Goal: Task Accomplishment & Management: Manage account settings

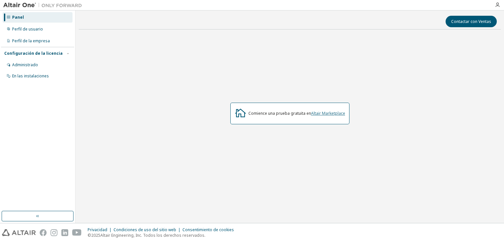
click at [332, 111] on font "Altair Marketplace" at bounding box center [328, 114] width 34 height 6
click at [457, 24] on button "Contactar con Ventas" at bounding box center [471, 21] width 51 height 11
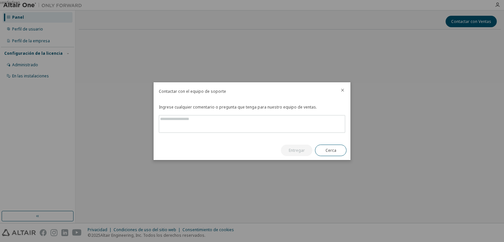
click at [339, 92] on div at bounding box center [343, 90] width 16 height 17
click at [343, 91] on icon "cerca" at bounding box center [342, 90] width 5 height 5
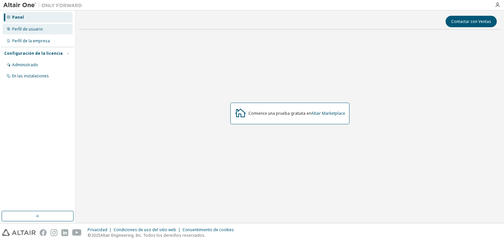
click at [40, 28] on font "Perfil de usuario" at bounding box center [27, 29] width 31 height 6
click at [35, 33] on div "Perfil de usuario" at bounding box center [38, 29] width 70 height 10
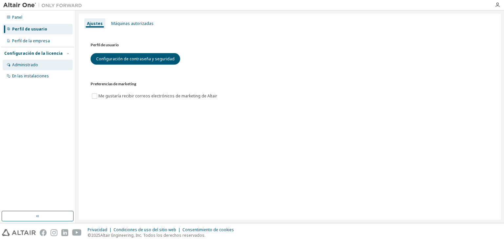
click at [22, 63] on font "Administrado" at bounding box center [25, 65] width 26 height 6
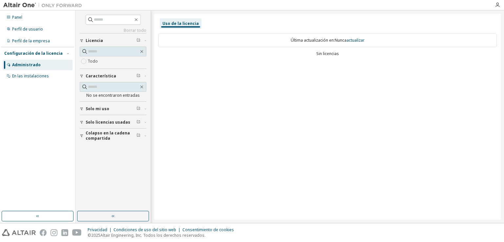
click at [215, 47] on div "Última actualización en: Nunca actualizar" at bounding box center [327, 40] width 339 height 14
click at [337, 45] on div "Última actualización en: Nunca actualizar" at bounding box center [327, 40] width 339 height 14
click at [327, 51] on div "Última actualización en: Nunca actualizar Sin licencias" at bounding box center [327, 46] width 339 height 32
click at [35, 75] on font "En las instalaciones" at bounding box center [30, 76] width 37 height 6
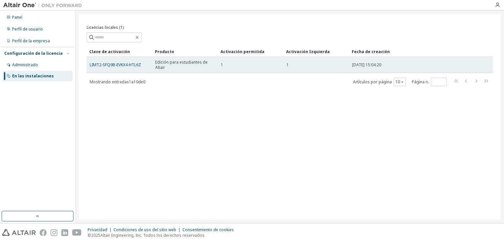
click at [164, 69] on font "Edición para estudiantes de Altair" at bounding box center [181, 64] width 52 height 11
click at [331, 62] on div "1" at bounding box center [316, 64] width 60 height 5
click at [332, 62] on div "1" at bounding box center [316, 64] width 60 height 5
click at [333, 62] on div "1" at bounding box center [316, 64] width 60 height 5
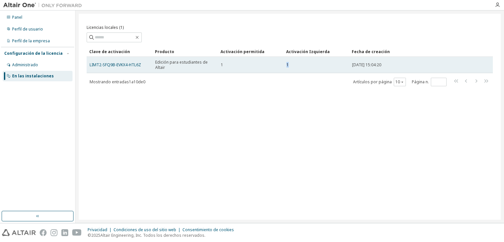
click at [333, 62] on div "1" at bounding box center [316, 64] width 60 height 5
click at [326, 66] on div "1" at bounding box center [316, 64] width 60 height 5
click at [121, 65] on font "LIMT2-SFQ9B-EVKX4-HTL6Z" at bounding box center [116, 65] width 52 height 6
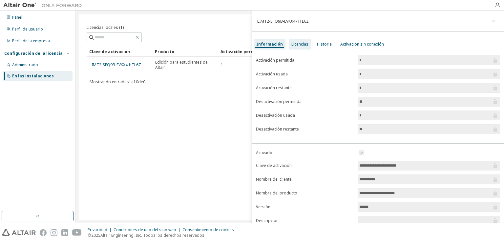
click at [299, 47] on div "Licencias" at bounding box center [300, 44] width 22 height 10
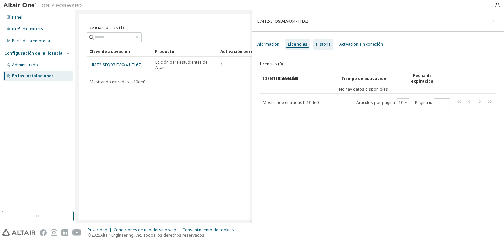
click at [326, 42] on font "Historia" at bounding box center [323, 44] width 15 height 6
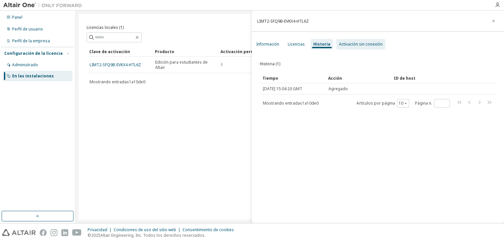
click at [359, 48] on div "Activación sin conexión" at bounding box center [360, 44] width 49 height 10
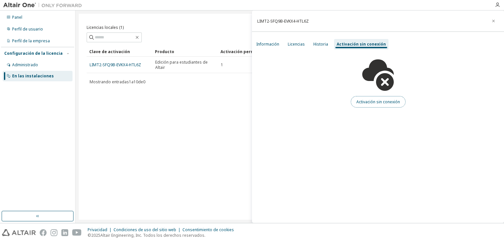
click at [373, 105] on button "Activación sin conexión" at bounding box center [378, 101] width 55 height 11
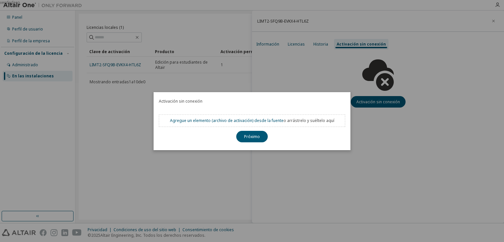
click at [472, 200] on div "verdadero" at bounding box center [252, 121] width 504 height 242
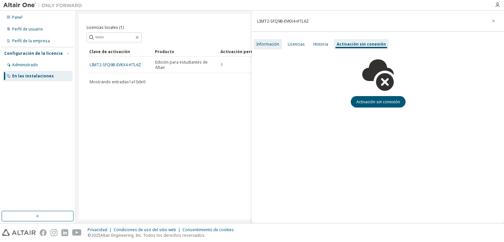
click at [265, 45] on font "Información" at bounding box center [267, 44] width 23 height 6
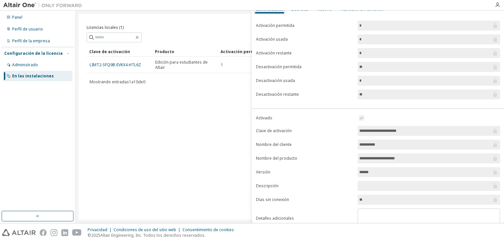
scroll to position [59, 0]
